Goal: Communication & Community: Answer question/provide support

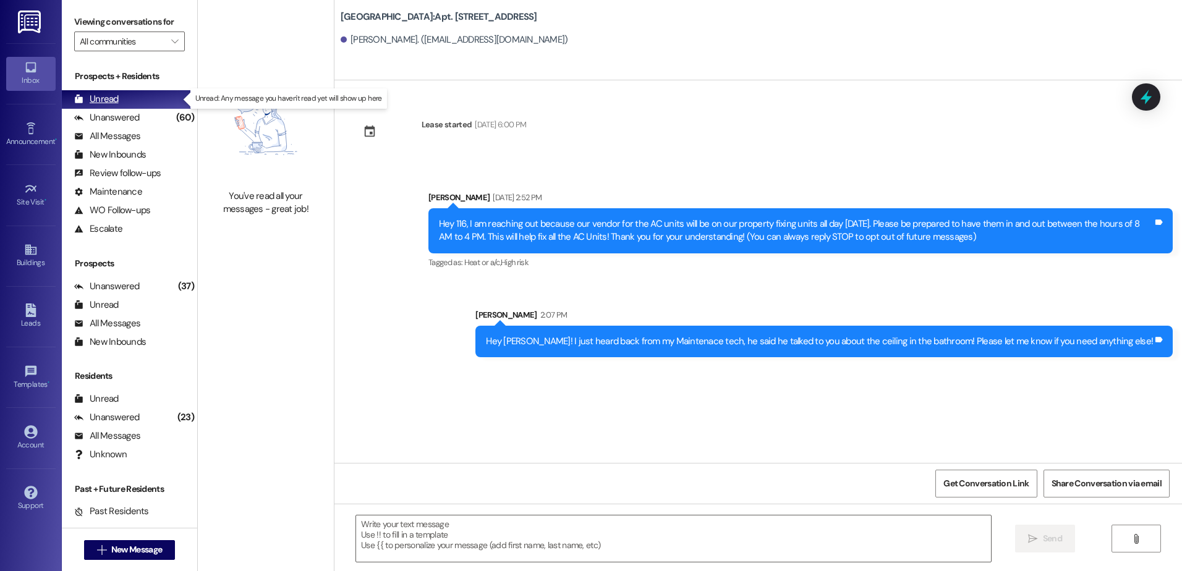
click at [114, 98] on div "Unread" at bounding box center [96, 99] width 44 height 13
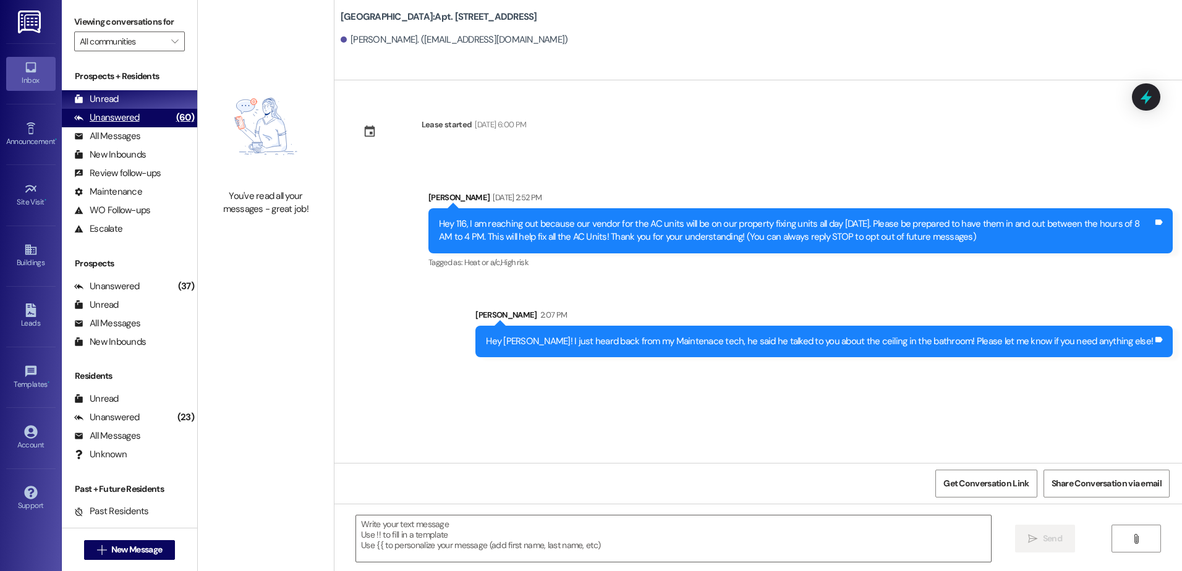
click at [111, 120] on div "Unanswered" at bounding box center [107, 117] width 66 height 13
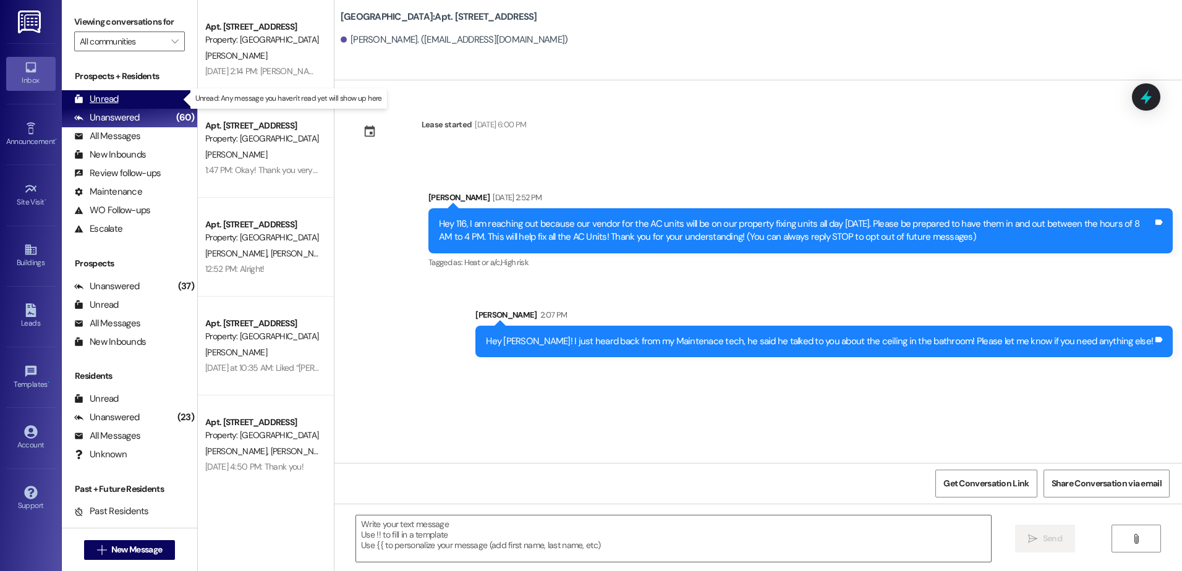
click at [105, 96] on div "Unread" at bounding box center [96, 99] width 44 height 13
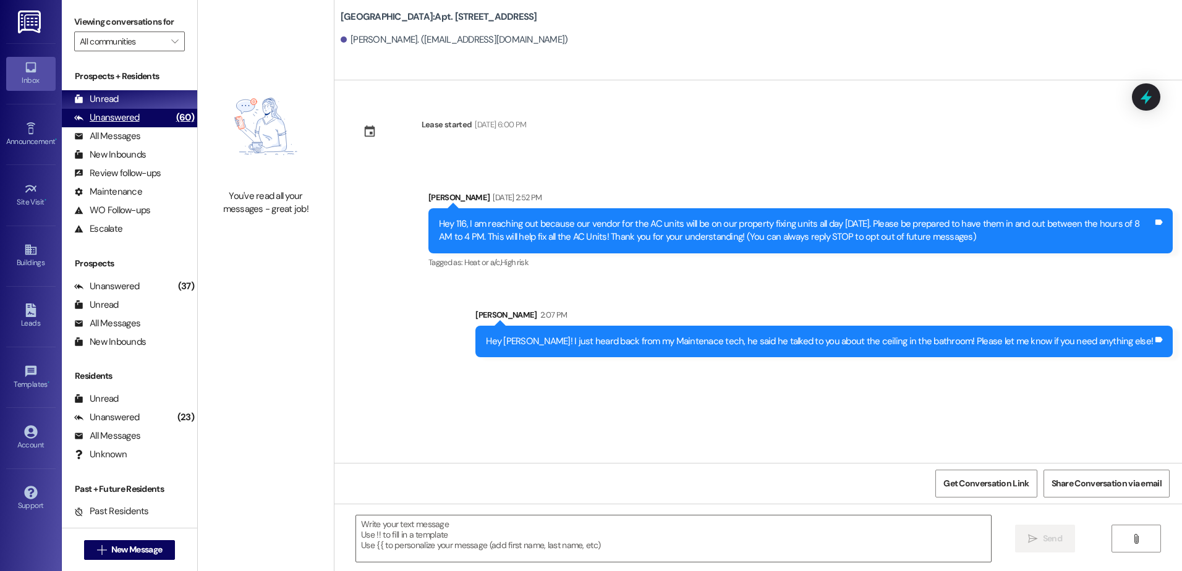
click at [116, 113] on div "Unanswered" at bounding box center [107, 117] width 66 height 13
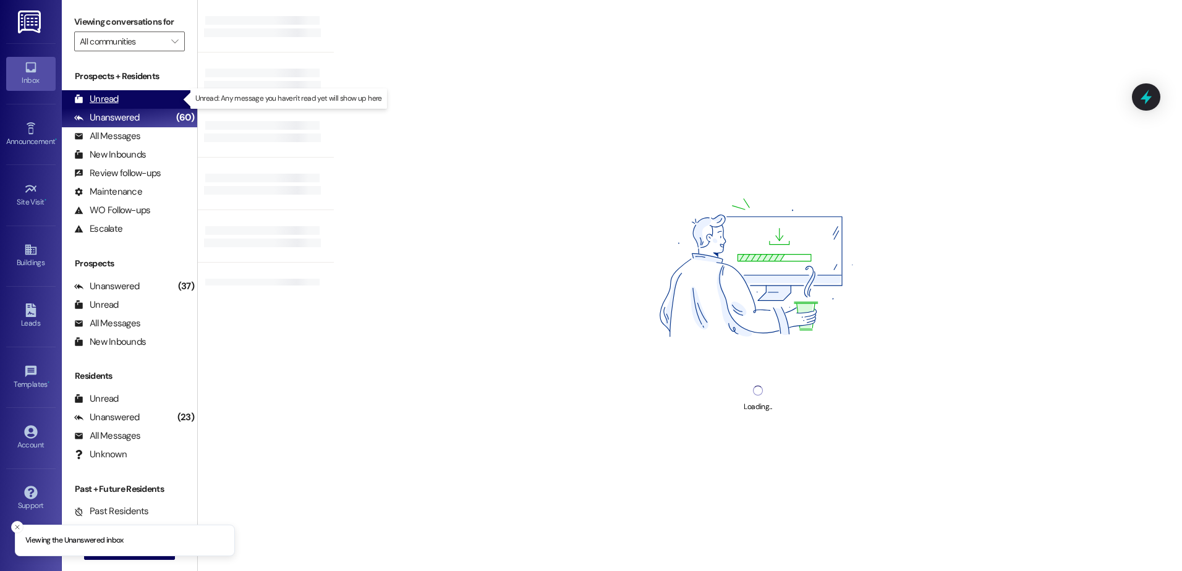
click at [115, 98] on div "Unread" at bounding box center [96, 99] width 44 height 13
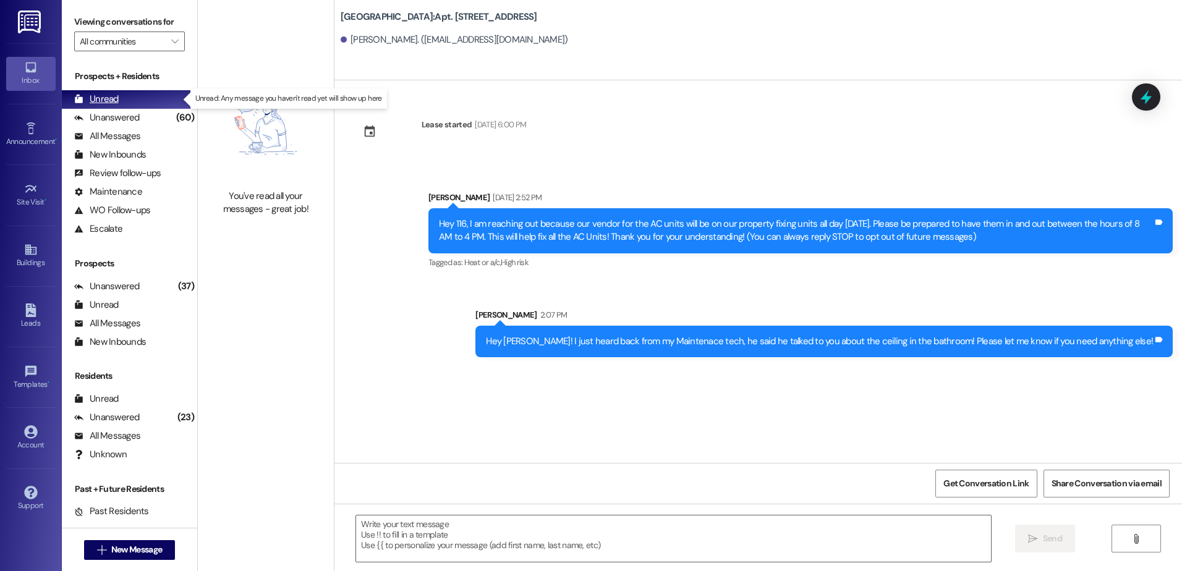
click at [112, 99] on div "Unread" at bounding box center [96, 99] width 44 height 13
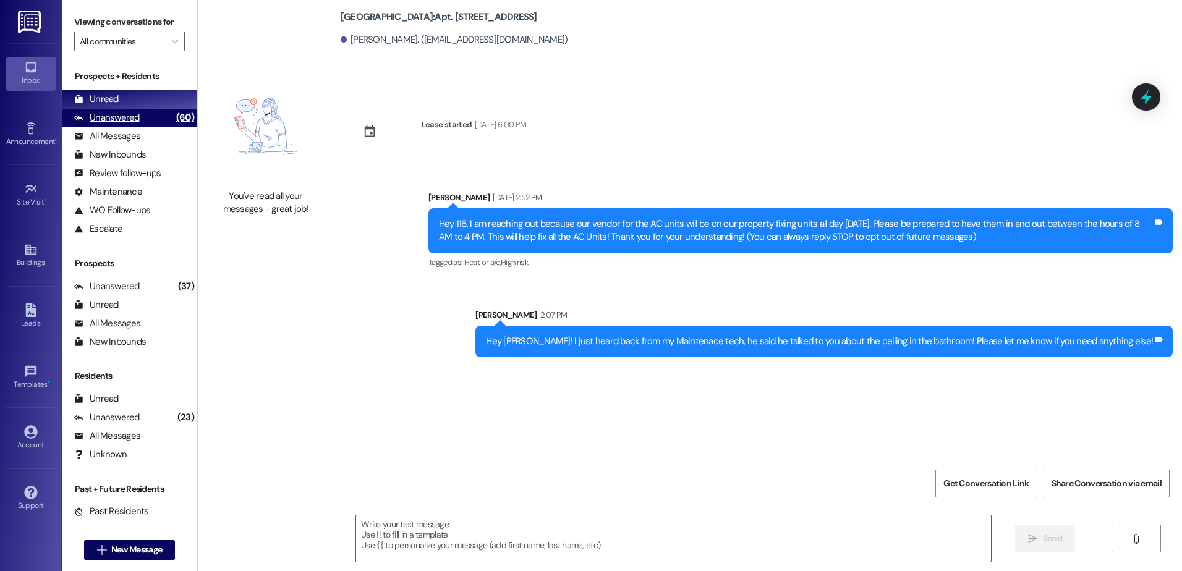
click at [106, 117] on div "Unanswered" at bounding box center [107, 117] width 66 height 13
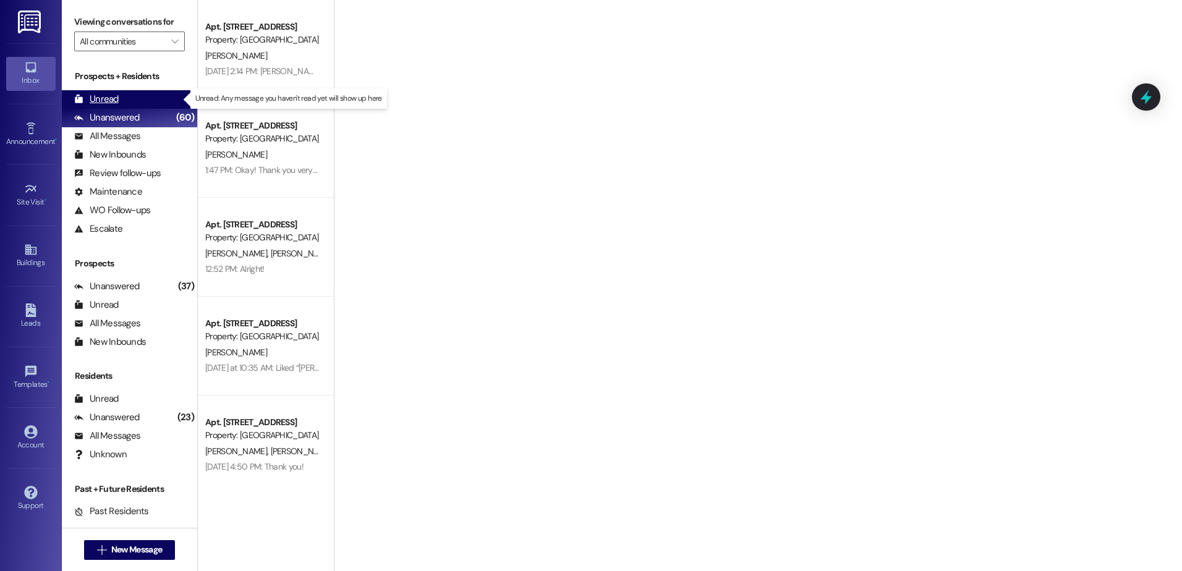
click at [108, 94] on div "Unread" at bounding box center [96, 99] width 44 height 13
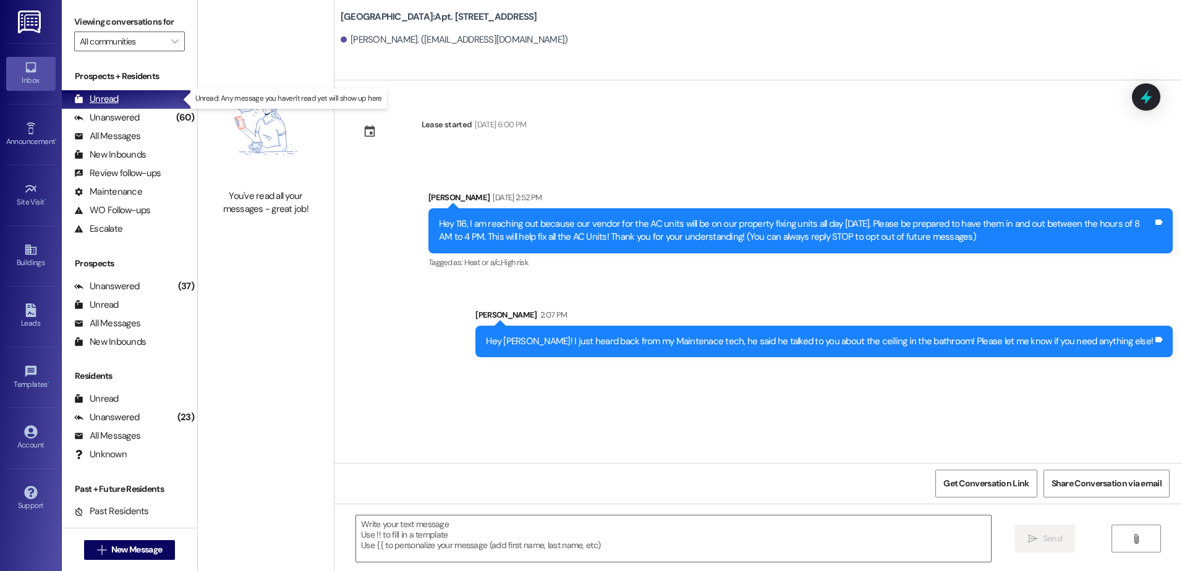
click at [105, 102] on div "Unread" at bounding box center [96, 99] width 44 height 13
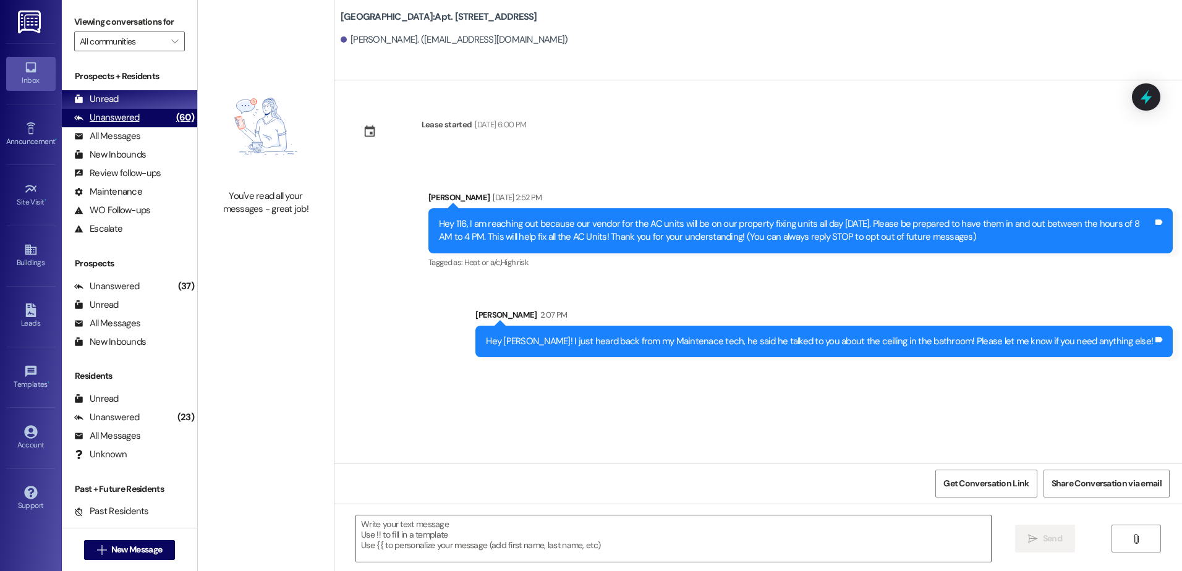
click at [132, 119] on div "Unanswered" at bounding box center [107, 117] width 66 height 13
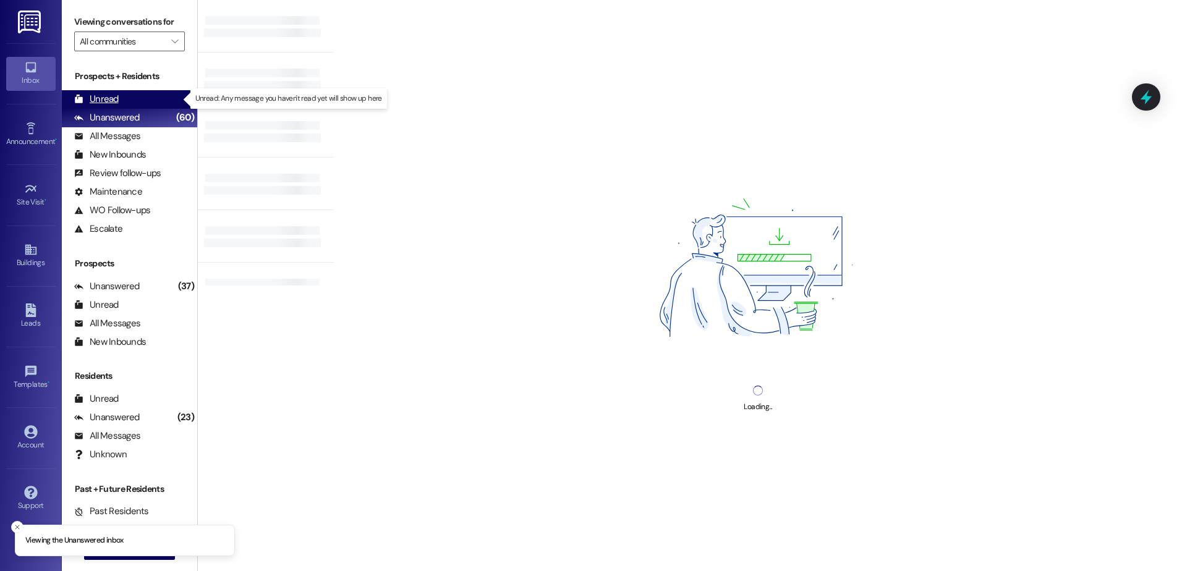
click at [114, 100] on div "Unread" at bounding box center [96, 99] width 44 height 13
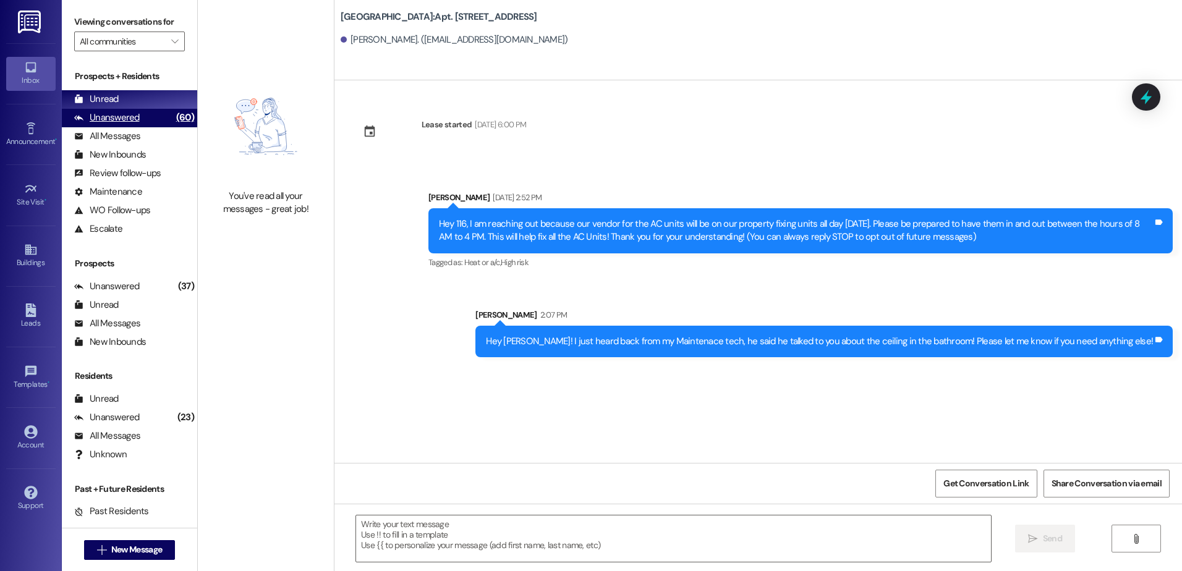
click at [130, 113] on div "Unanswered" at bounding box center [107, 117] width 66 height 13
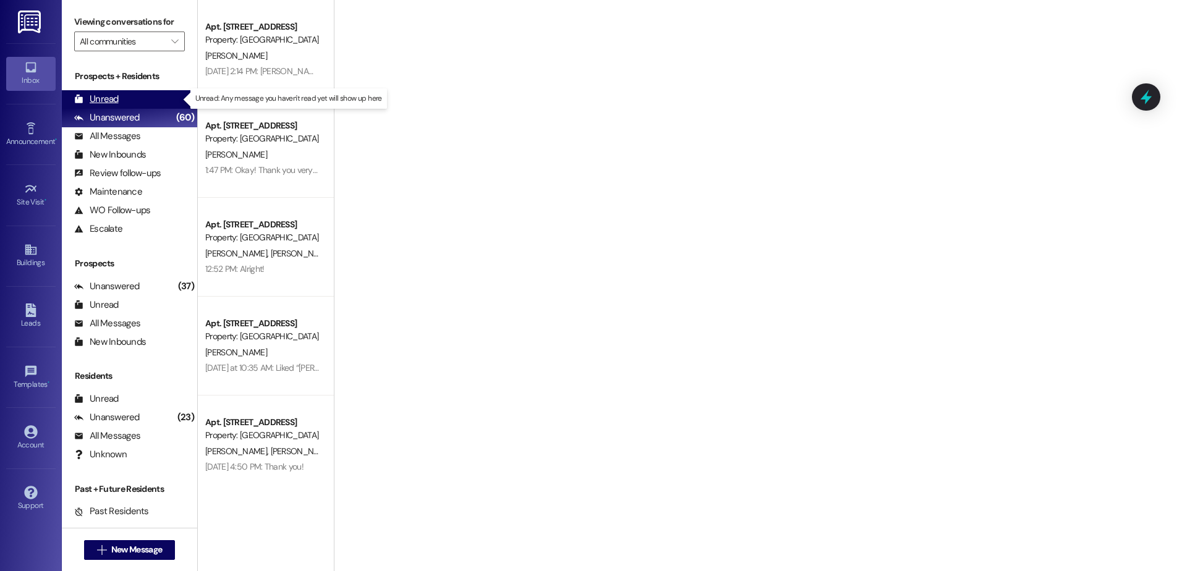
click at [127, 100] on div "Unread (0)" at bounding box center [129, 99] width 135 height 19
